Goal: Complete application form

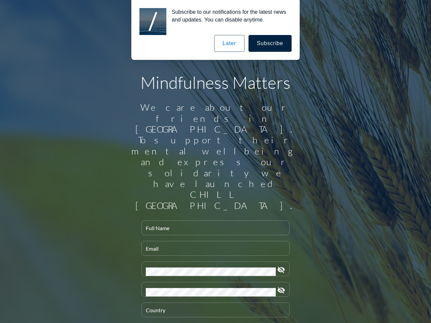
click at [213, 227] on input "Full Name" at bounding box center [215, 231] width 139 height 8
click at [213, 247] on input "Email" at bounding box center [215, 251] width 139 height 8
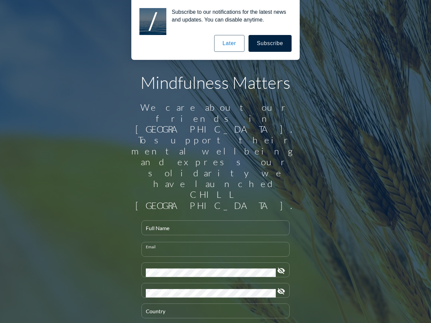
click at [213, 263] on div "Password" at bounding box center [211, 270] width 130 height 14
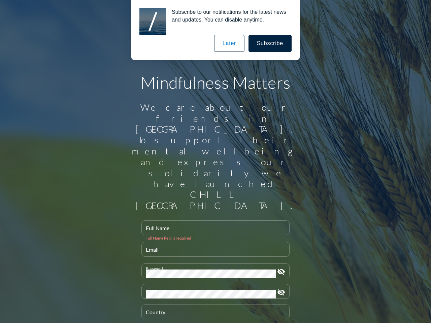
click at [279, 268] on icon "visibility_off" at bounding box center [281, 272] width 8 height 8
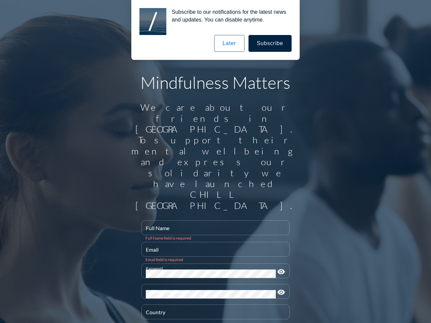
click at [213, 285] on div "Confirm Password" at bounding box center [211, 292] width 130 height 14
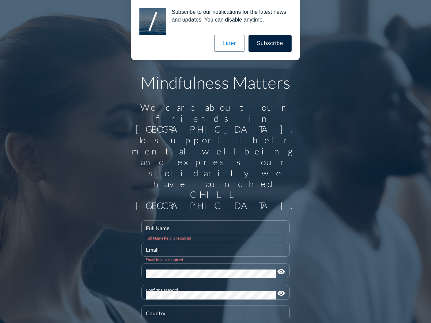
click at [279, 290] on icon "visibility" at bounding box center [281, 294] width 8 height 8
click at [213, 306] on div "Country" at bounding box center [215, 313] width 139 height 14
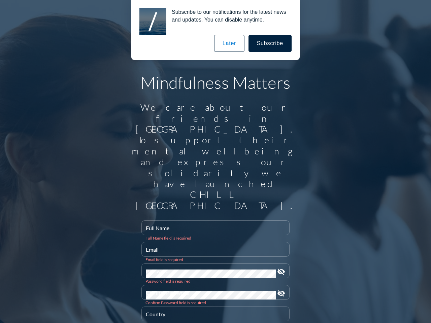
click at [271, 43] on button "Subscribe" at bounding box center [270, 43] width 43 height 17
